Goal: Task Accomplishment & Management: Manage account settings

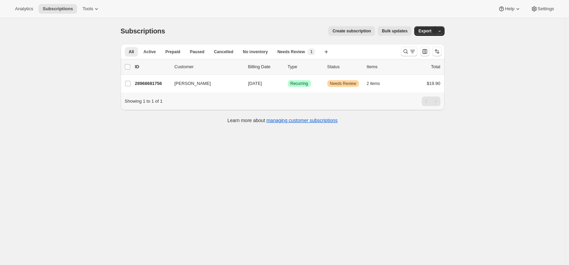
click at [250, 39] on div "Subscriptions. This page is ready Subscriptions Create subscription Bulk update…" at bounding box center [283, 31] width 324 height 26
click at [542, 6] on span "Settings" at bounding box center [546, 8] width 16 height 5
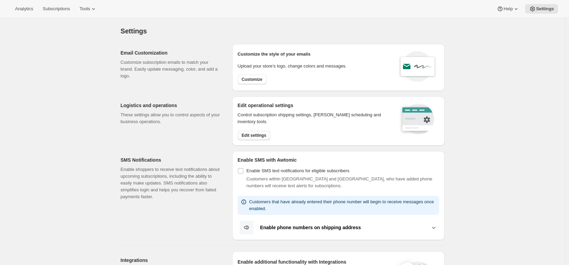
click at [243, 139] on button "Edit settings" at bounding box center [254, 136] width 33 height 10
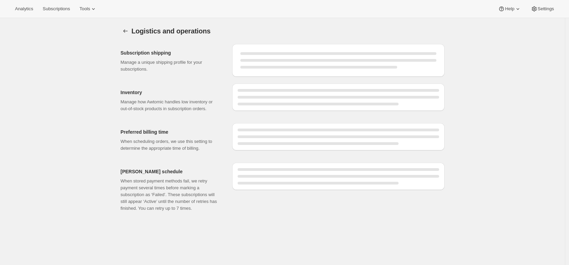
select select "DAY"
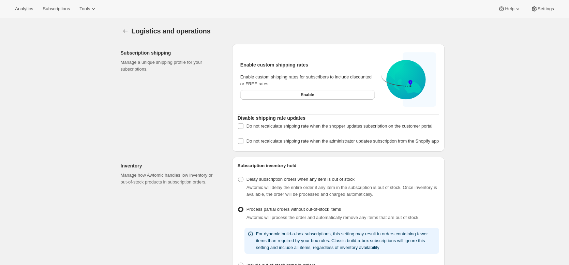
drag, startPoint x: 291, startPoint y: 61, endPoint x: 334, endPoint y: 55, distance: 43.4
click at [507, 6] on span "Help" at bounding box center [509, 8] width 9 height 5
click at [504, 22] on span "Setup guide" at bounding box center [508, 22] width 24 height 5
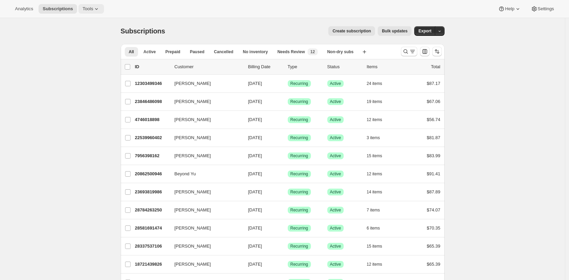
click at [83, 7] on button "Tools" at bounding box center [91, 9] width 26 height 10
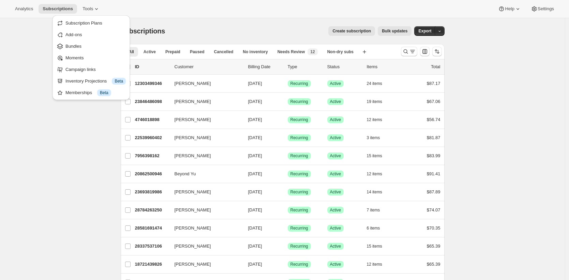
drag, startPoint x: 214, startPoint y: 17, endPoint x: 210, endPoint y: 23, distance: 7.6
click at [214, 17] on div "Analytics Subscriptions Tools Help Settings" at bounding box center [284, 9] width 569 height 18
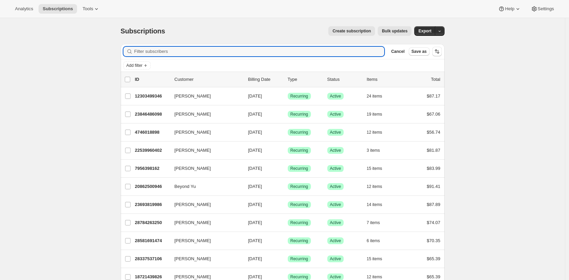
click at [154, 65] on div "Add filter" at bounding box center [282, 65] width 318 height 8
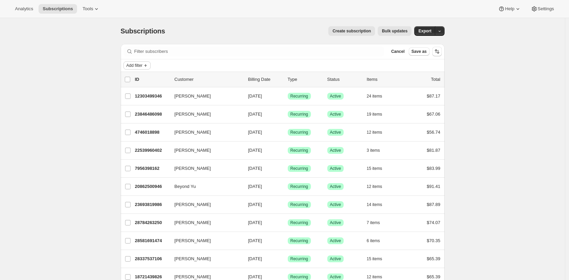
click at [148, 66] on icon "Add filter" at bounding box center [145, 65] width 5 height 5
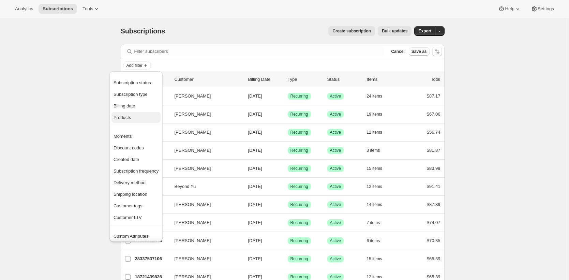
click at [151, 119] on span "Products" at bounding box center [136, 117] width 45 height 7
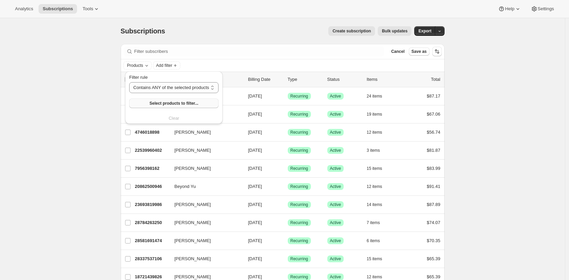
click at [164, 105] on span "Select products to filter..." at bounding box center [173, 103] width 49 height 5
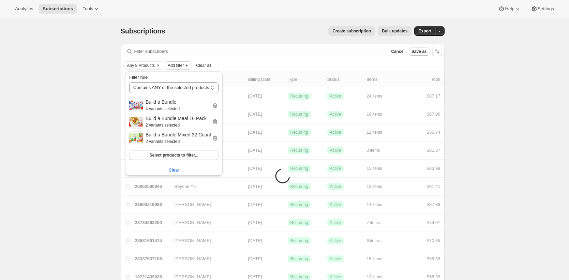
click at [190, 67] on icon "Add filter" at bounding box center [186, 65] width 5 height 5
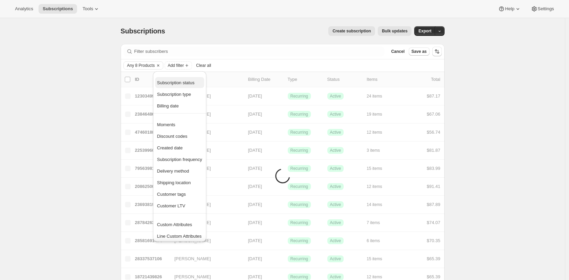
click at [194, 85] on span "Subscription status" at bounding box center [175, 82] width 37 height 5
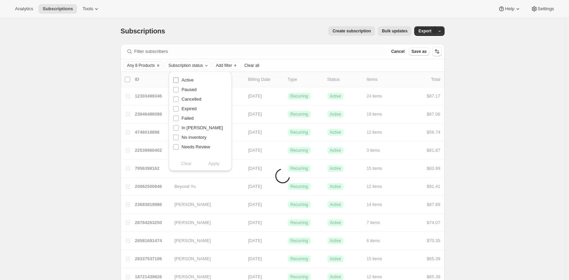
click at [193, 79] on span "Active" at bounding box center [188, 79] width 12 height 5
click at [179, 79] on input "Active" at bounding box center [175, 79] width 5 height 5
checkbox input "true"
click at [215, 169] on div "Subscription status Active Paused Cancelled Expired Failed In Dunning No invent…" at bounding box center [200, 121] width 63 height 100
click at [215, 165] on span "Apply" at bounding box center [213, 163] width 11 height 7
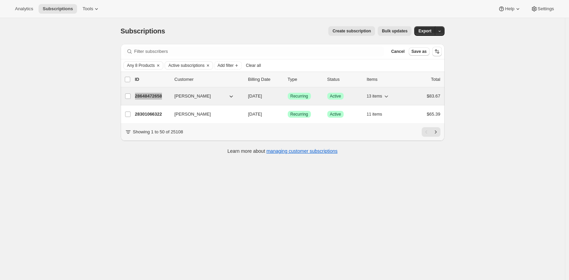
copy p "28648472658"
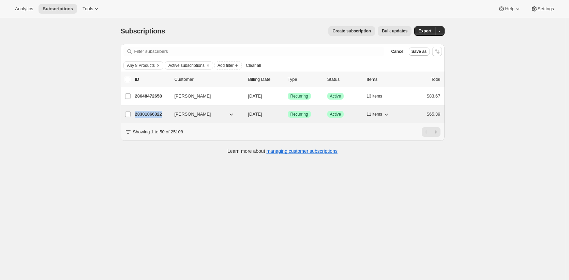
copy p "28301066322"
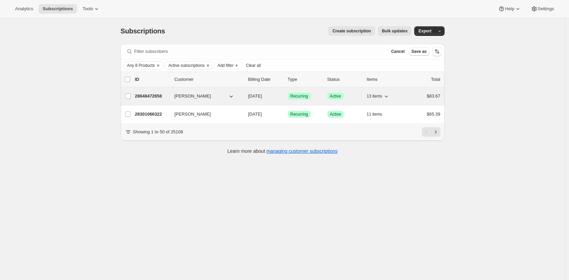
click at [151, 94] on p "28648472658" at bounding box center [152, 96] width 34 height 7
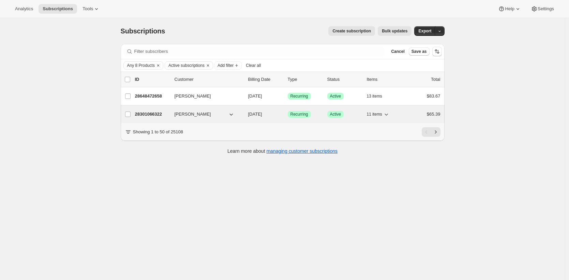
click at [148, 114] on p "28301066322" at bounding box center [152, 114] width 34 height 7
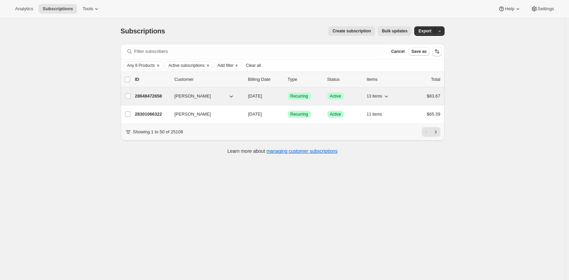
click at [148, 96] on p "28648472658" at bounding box center [152, 96] width 34 height 7
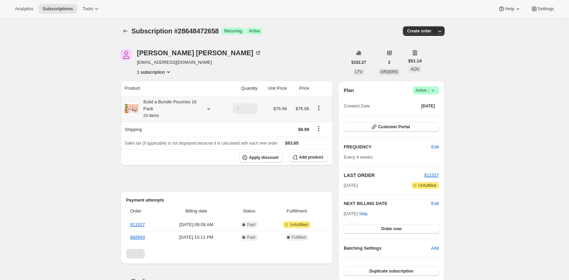
click at [166, 114] on div "Build a Bundle Pouches 16 Pack 24 Items" at bounding box center [168, 109] width 61 height 20
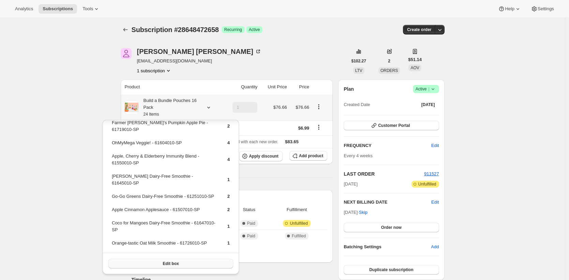
scroll to position [123, 0]
click at [194, 263] on button "Edit box" at bounding box center [170, 264] width 125 height 10
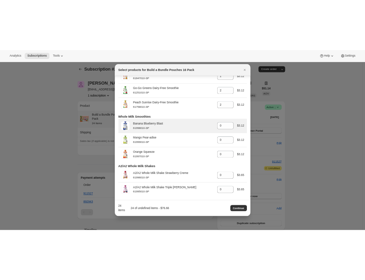
scroll to position [1326, 0]
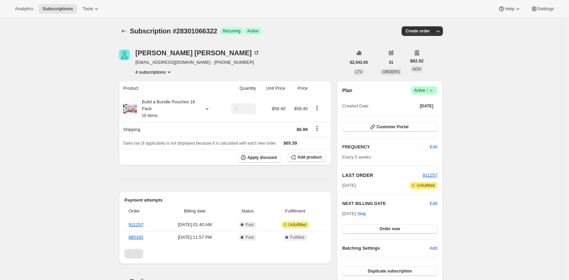
click at [177, 113] on div "Build a Bundle Pouches 16 Pack 16 Items" at bounding box center [167, 109] width 61 height 20
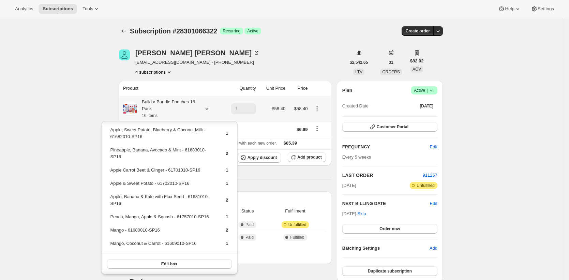
scroll to position [64, 0]
click at [183, 265] on button "Edit box" at bounding box center [169, 264] width 125 height 10
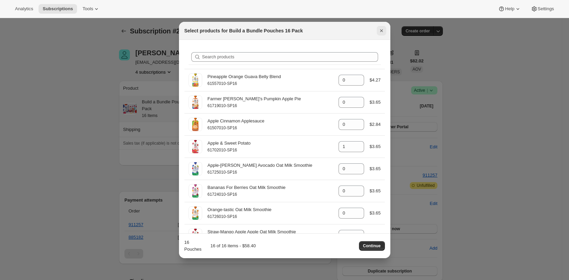
click at [383, 30] on icon "Close" at bounding box center [381, 30] width 7 height 7
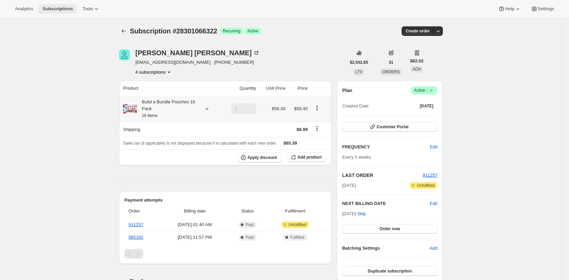
click at [57, 10] on span "Subscriptions" at bounding box center [58, 8] width 30 height 5
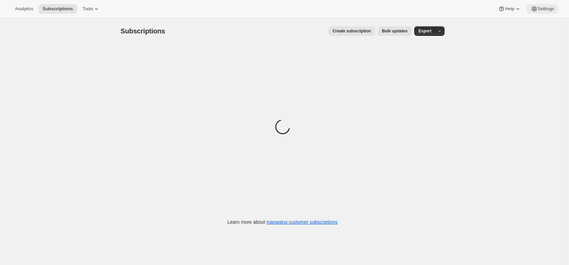
click at [538, 9] on span "Settings" at bounding box center [546, 8] width 16 height 5
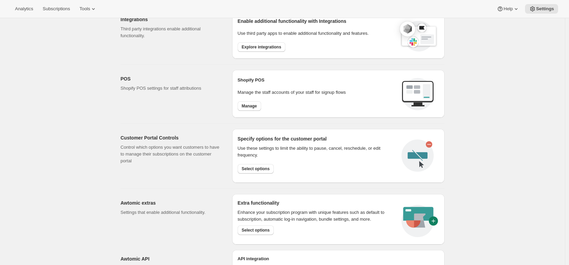
scroll to position [294, 0]
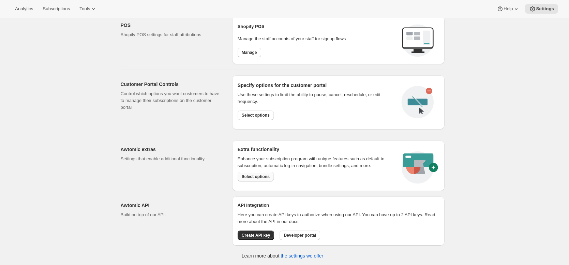
click at [263, 178] on span "Select options" at bounding box center [256, 176] width 28 height 5
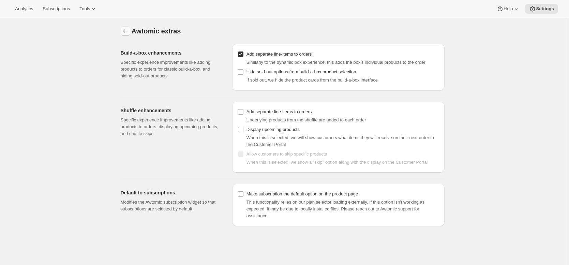
click at [127, 29] on icon "Settings" at bounding box center [125, 31] width 7 height 7
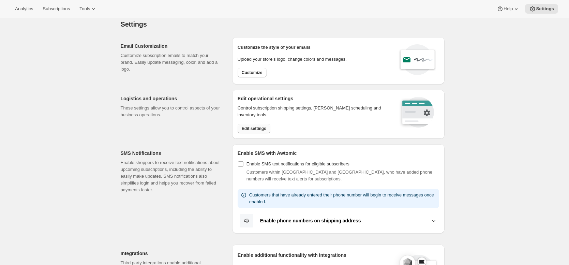
scroll to position [13, 0]
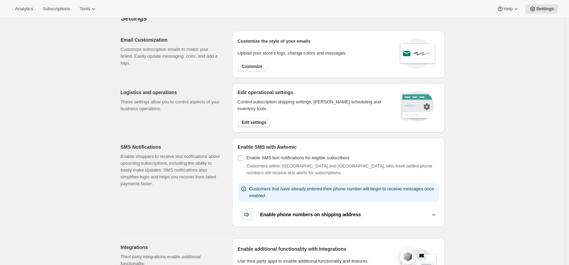
click at [256, 118] on button "Edit settings" at bounding box center [254, 123] width 33 height 10
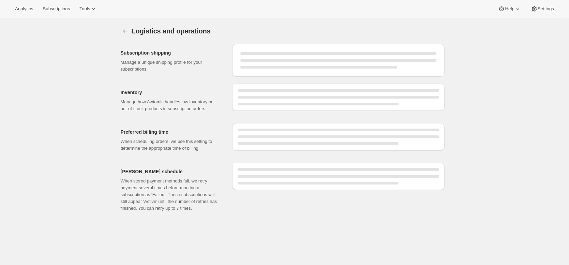
select select "DAY"
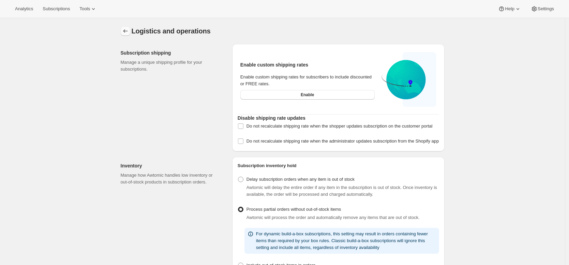
click at [128, 32] on icon "Settings" at bounding box center [125, 31] width 7 height 7
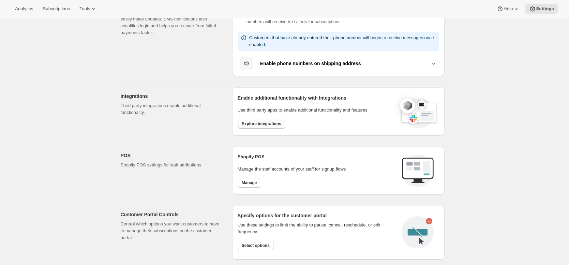
scroll to position [164, 0]
click at [254, 122] on span "Explore integrations" at bounding box center [262, 123] width 40 height 5
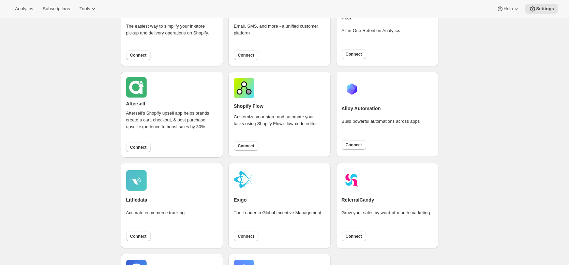
scroll to position [430, 0]
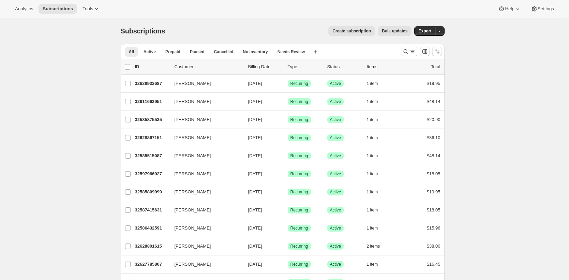
click at [224, 35] on div "Create subscription Bulk updates" at bounding box center [292, 31] width 238 height 10
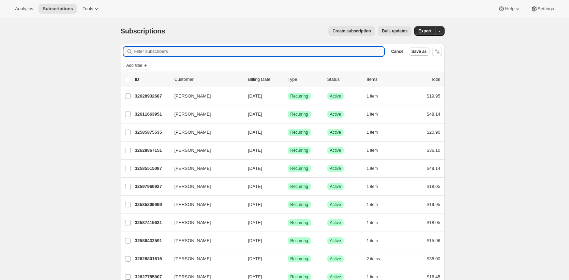
click at [154, 65] on div "Add filter" at bounding box center [282, 65] width 318 height 8
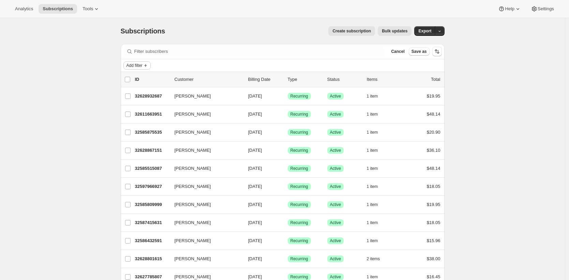
click at [148, 66] on icon "Add filter" at bounding box center [145, 65] width 5 height 5
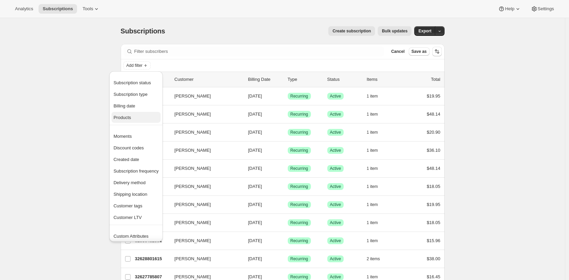
click at [140, 114] on span "Products" at bounding box center [136, 117] width 45 height 7
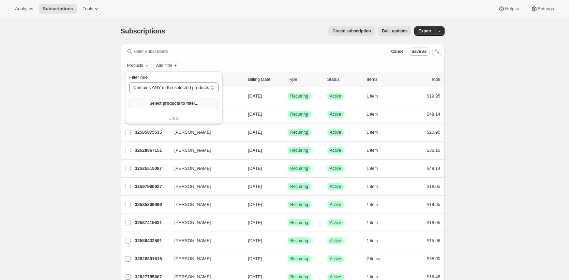
click at [153, 100] on button "Select products to filter..." at bounding box center [173, 104] width 89 height 10
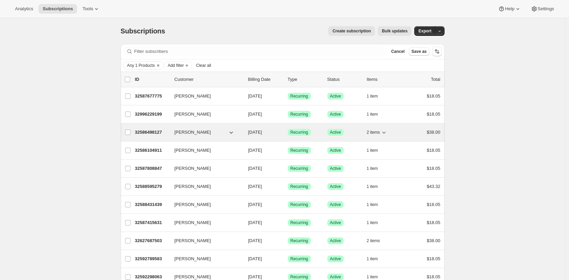
click at [380, 132] on span "2 items" at bounding box center [373, 132] width 13 height 5
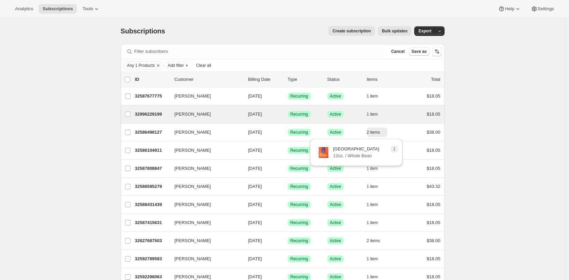
drag, startPoint x: 479, startPoint y: 116, endPoint x: 428, endPoint y: 122, distance: 51.4
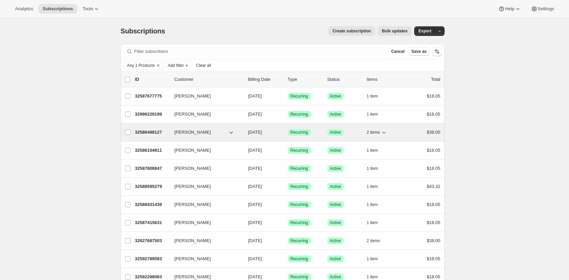
click at [149, 131] on p "32586498127" at bounding box center [152, 132] width 34 height 7
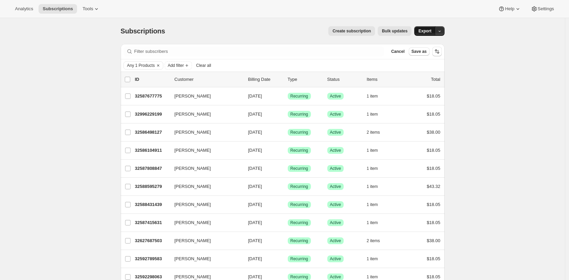
click at [426, 32] on span "Export" at bounding box center [424, 30] width 13 height 5
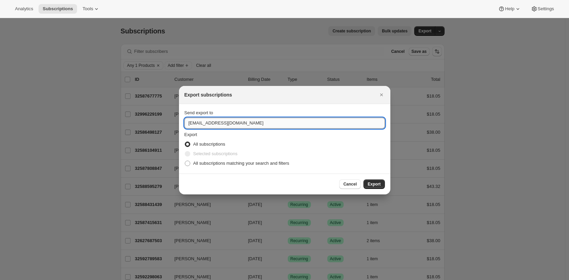
click at [258, 127] on input "support@partnerscoffee.com" at bounding box center [284, 123] width 200 height 11
click at [257, 165] on span "All subscriptions matching your search and filters" at bounding box center [241, 163] width 96 height 5
click at [185, 161] on input "All subscriptions matching your search and filters" at bounding box center [185, 161] width 0 height 0
radio input "true"
click at [256, 125] on input "support@partnerscoffee.com" at bounding box center [284, 123] width 200 height 11
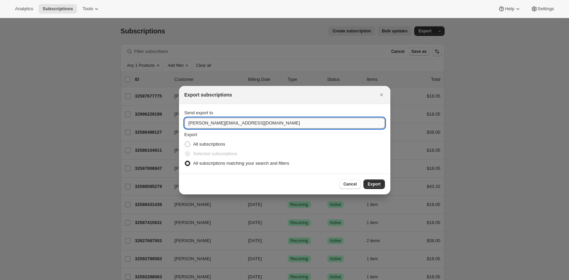
type input "brian@awtomic.com"
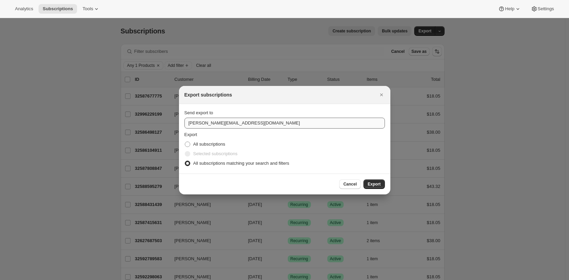
click at [363, 179] on button "Export" at bounding box center [373, 184] width 21 height 10
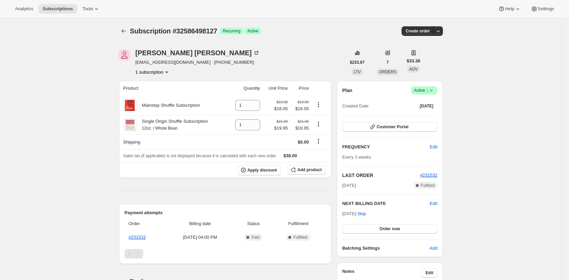
click at [274, 66] on div "[PERSON_NAME] [EMAIL_ADDRESS][DOMAIN_NAME] · [PHONE_NUMBER] 1 subscription" at bounding box center [232, 62] width 227 height 26
click at [193, 32] on span "Subscription #32586498127" at bounding box center [173, 30] width 87 height 7
copy span "32586498127"
click at [402, 130] on button "Customer Portal" at bounding box center [389, 127] width 95 height 10
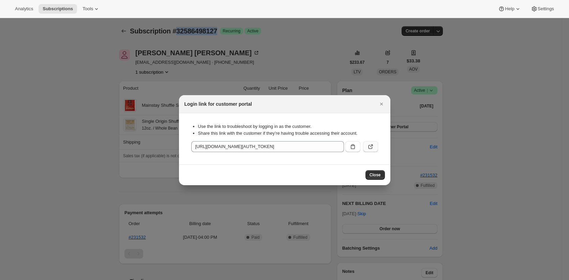
click at [373, 147] on icon ":r1g:" at bounding box center [370, 146] width 7 height 7
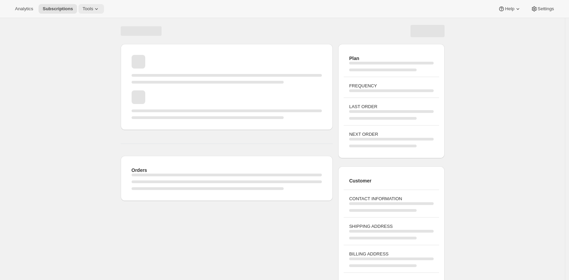
click at [100, 11] on icon at bounding box center [96, 8] width 7 height 7
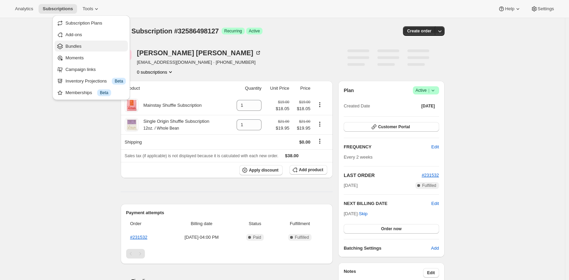
click at [81, 47] on span "Bundles" at bounding box center [73, 46] width 16 height 5
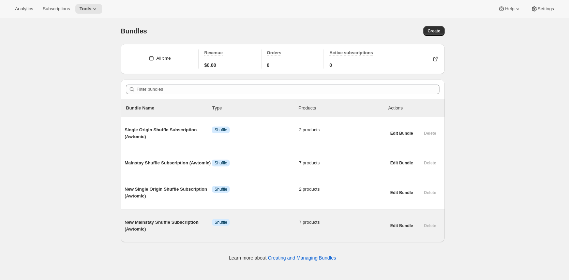
click at [167, 228] on span "New Mainstay Shuffle Subscription (Awtomic)" at bounding box center [168, 226] width 87 height 14
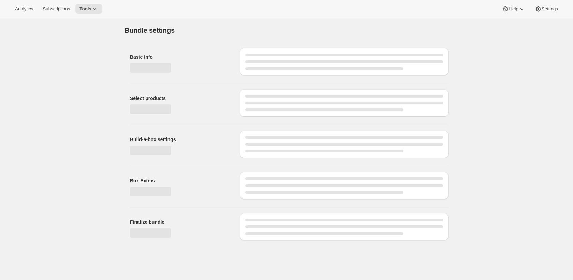
type input "New Mainstay Shuffle Subscription (Awtomic)"
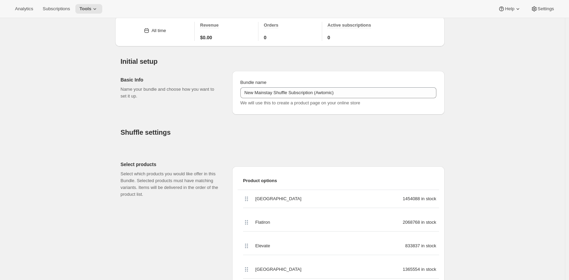
scroll to position [65, 0]
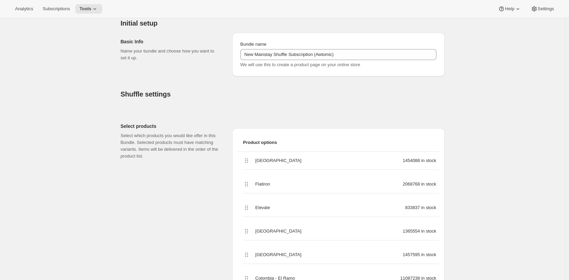
click at [271, 160] on span "Brooklyn" at bounding box center [278, 160] width 46 height 7
copy span "Brooklyn"
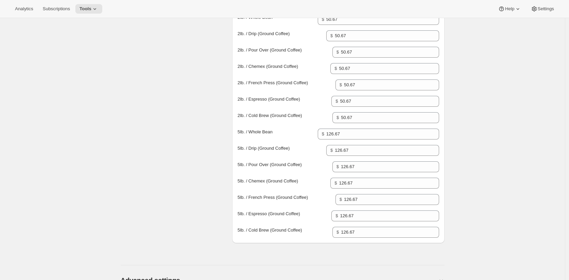
scroll to position [813, 0]
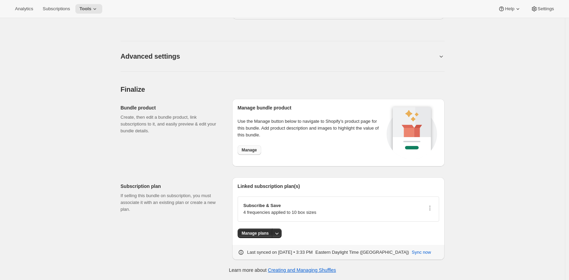
click at [257, 147] on span "Manage" at bounding box center [249, 149] width 15 height 5
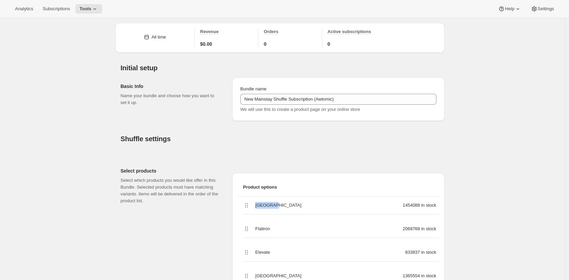
scroll to position [57, 0]
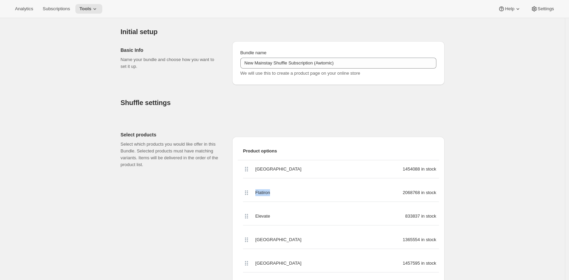
copy span "Flatiron"
copy span "Elevate"
copy span "Manhattan"
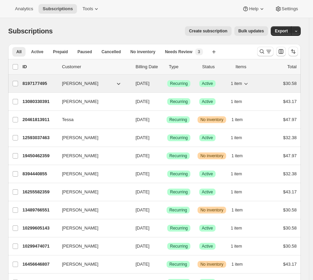
click at [41, 82] on p "8197177495" at bounding box center [39, 83] width 34 height 7
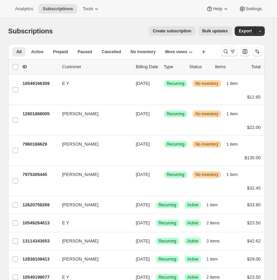
click at [69, 39] on div "Subscriptions. This page is ready Subscriptions Create subscription Bulk update…" at bounding box center [136, 31] width 256 height 26
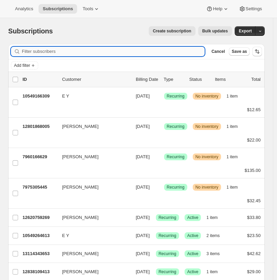
type input "s"
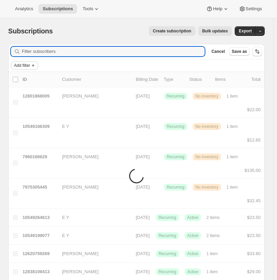
click at [23, 64] on span "Add filter" at bounding box center [22, 65] width 16 height 5
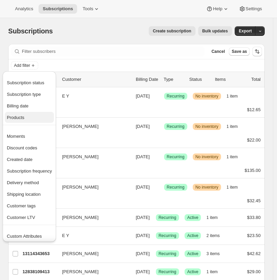
drag, startPoint x: 35, startPoint y: 110, endPoint x: 35, endPoint y: 115, distance: 4.8
click at [35, 115] on ul "Subscription status Subscription type Billing date Products" at bounding box center [29, 100] width 49 height 46
click at [35, 115] on span "Products" at bounding box center [29, 117] width 45 height 7
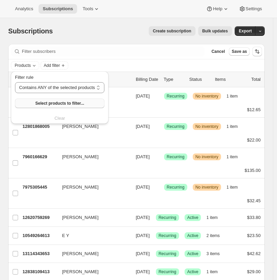
click at [63, 103] on span "Select products to filter..." at bounding box center [59, 103] width 49 height 5
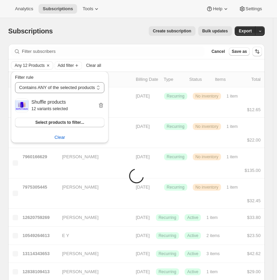
click at [134, 35] on div "Create subscription Bulk updates" at bounding box center [146, 31] width 171 height 10
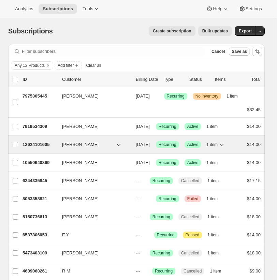
click at [35, 148] on p "12624101605" at bounding box center [39, 144] width 34 height 7
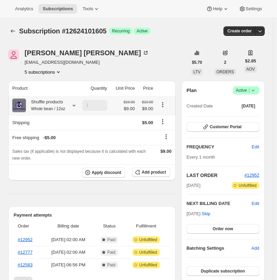
click at [18, 105] on icon at bounding box center [19, 105] width 7 height 7
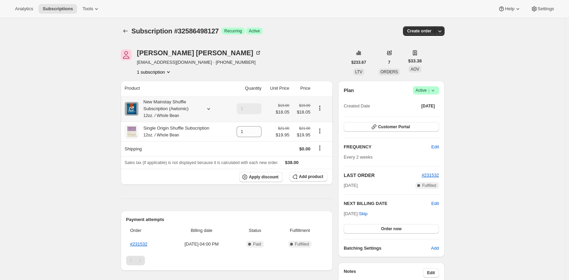
click at [205, 110] on div at bounding box center [207, 108] width 10 height 7
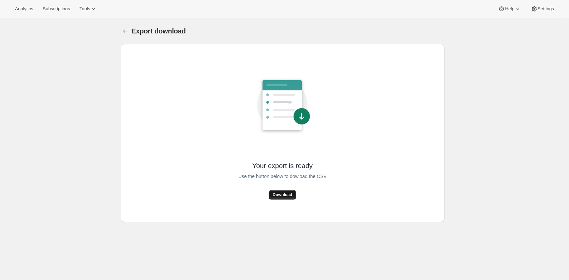
click at [280, 197] on span "Download" at bounding box center [282, 194] width 19 height 5
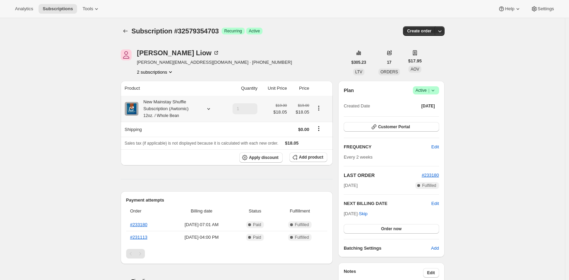
click at [168, 111] on div "New Mainstay Shuffle Subscription (Awtomic) 12oz. / Whole Bean" at bounding box center [168, 109] width 61 height 20
click at [171, 111] on div "New Mainstay Shuffle Subscription (Awtomic) 12oz. / Whole Bean" at bounding box center [168, 109] width 61 height 20
click at [386, 125] on span "Customer Portal" at bounding box center [394, 126] width 32 height 5
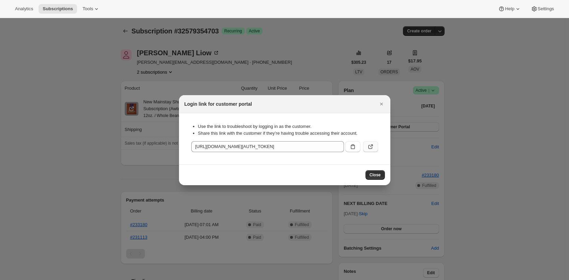
click at [376, 146] on button ":r1j:" at bounding box center [370, 146] width 15 height 11
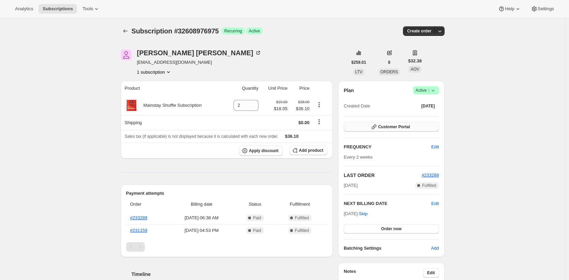
click at [362, 126] on button "Customer Portal" at bounding box center [391, 127] width 95 height 10
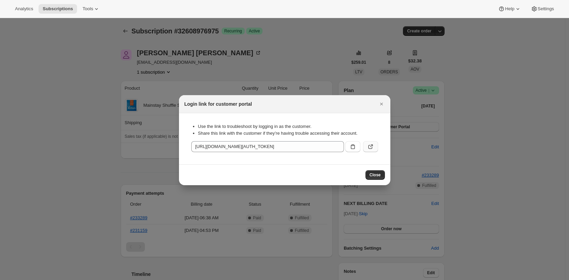
click at [367, 144] on icon ":r1i:" at bounding box center [370, 146] width 7 height 7
click at [162, 52] on div at bounding box center [284, 140] width 569 height 280
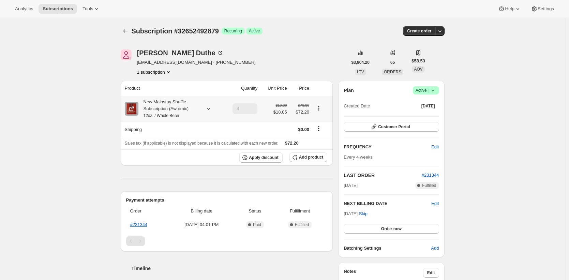
click at [197, 112] on div "New Mainstay Shuffle Subscription (Awtomic) 12oz. / Whole Bean" at bounding box center [168, 109] width 61 height 20
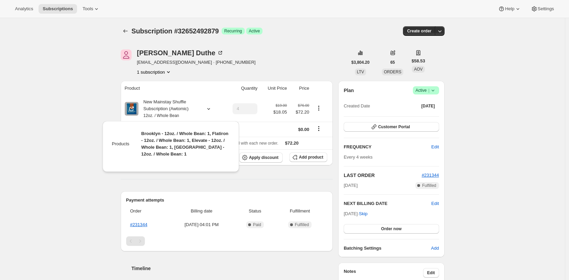
click at [338, 59] on div "[PERSON_NAME] [EMAIL_ADDRESS][DOMAIN_NAME] · [PHONE_NUMBER] 1 subscription" at bounding box center [234, 62] width 227 height 26
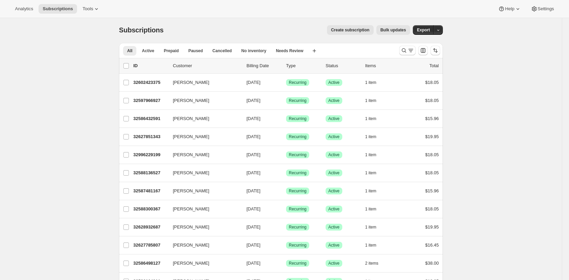
scroll to position [1, 0]
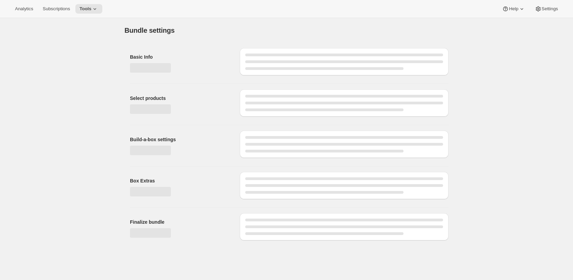
type input "New Single Origin Shuffle Subscription (Awtomic)"
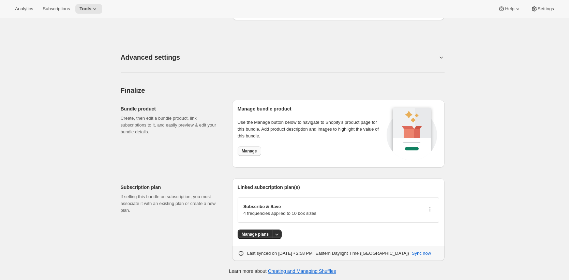
scroll to position [580, 0]
click at [257, 151] on span "Manage" at bounding box center [249, 151] width 15 height 5
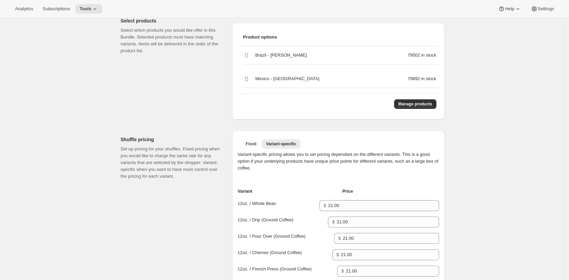
scroll to position [0, 0]
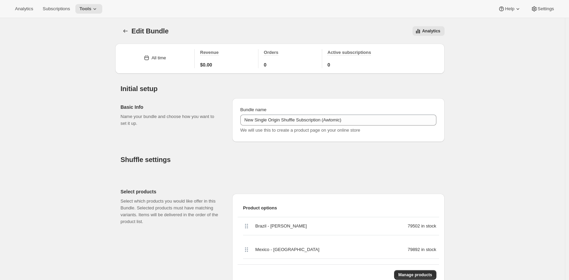
click at [228, 30] on div "Analytics" at bounding box center [311, 31] width 268 height 10
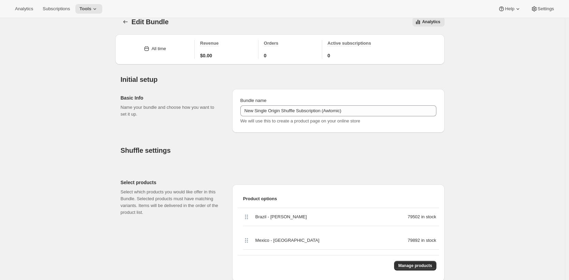
scroll to position [14, 0]
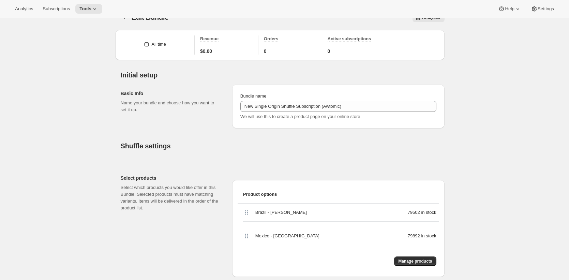
click at [262, 213] on span "Brazil - [PERSON_NAME]" at bounding box center [280, 212] width 51 height 7
drag, startPoint x: 262, startPoint y: 213, endPoint x: 290, endPoint y: 213, distance: 28.0
click at [290, 213] on span "Brazil - [PERSON_NAME]" at bounding box center [280, 212] width 51 height 7
copy span "Brazil - [PERSON_NAME]"
